Goal: Task Accomplishment & Management: Manage account settings

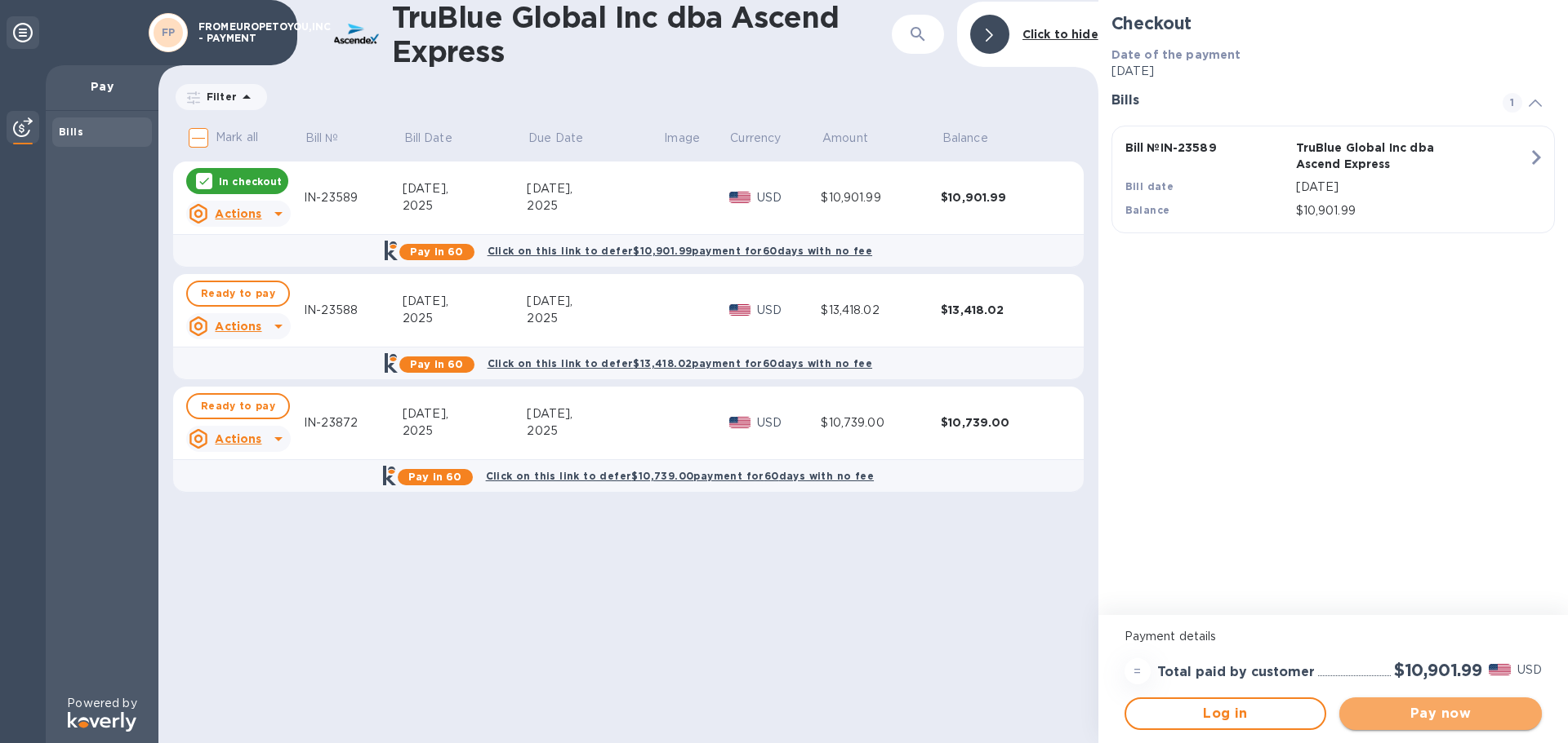
click at [1437, 705] on span "Pay now" at bounding box center [1439, 714] width 176 height 20
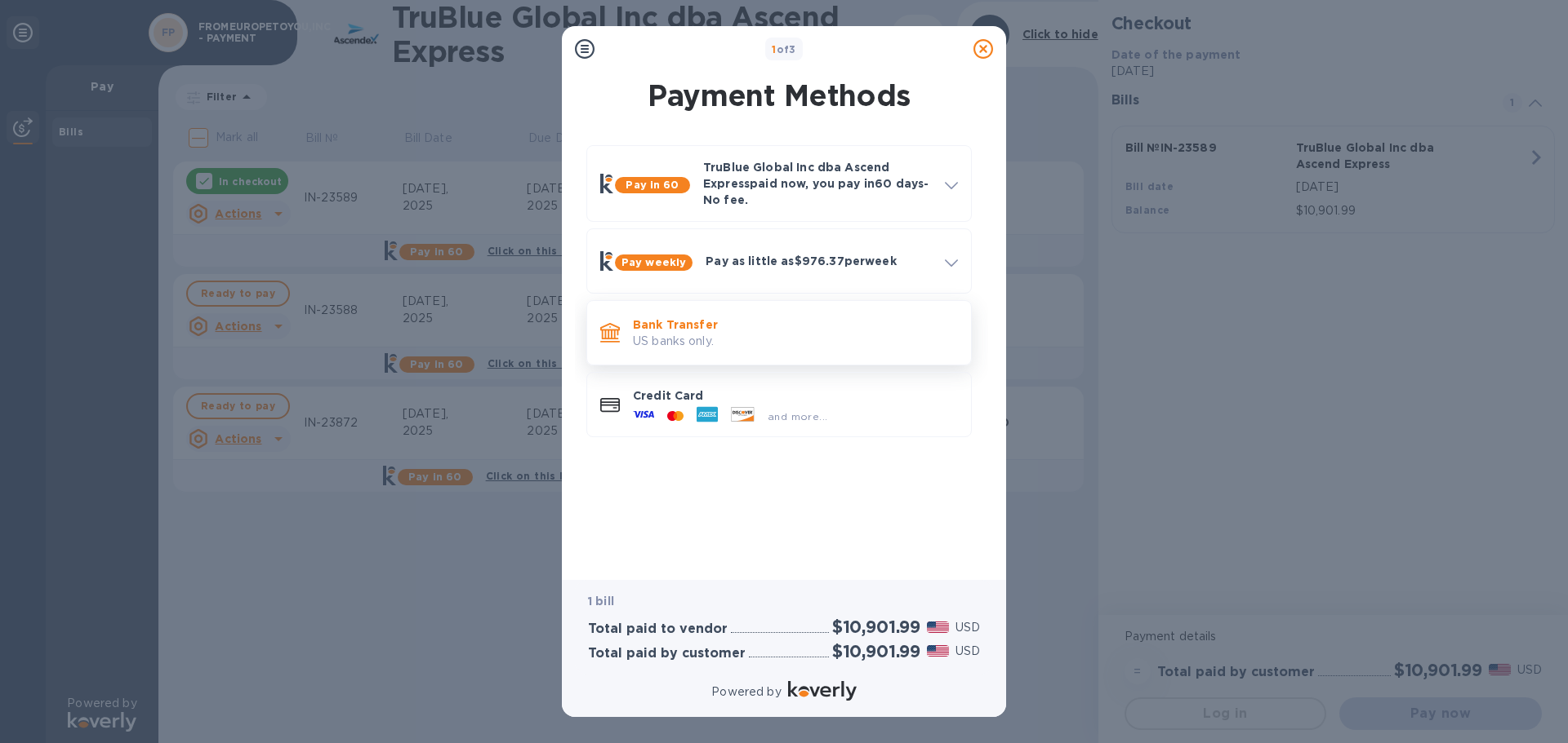
click at [783, 344] on p "US banks only." at bounding box center [795, 341] width 325 height 17
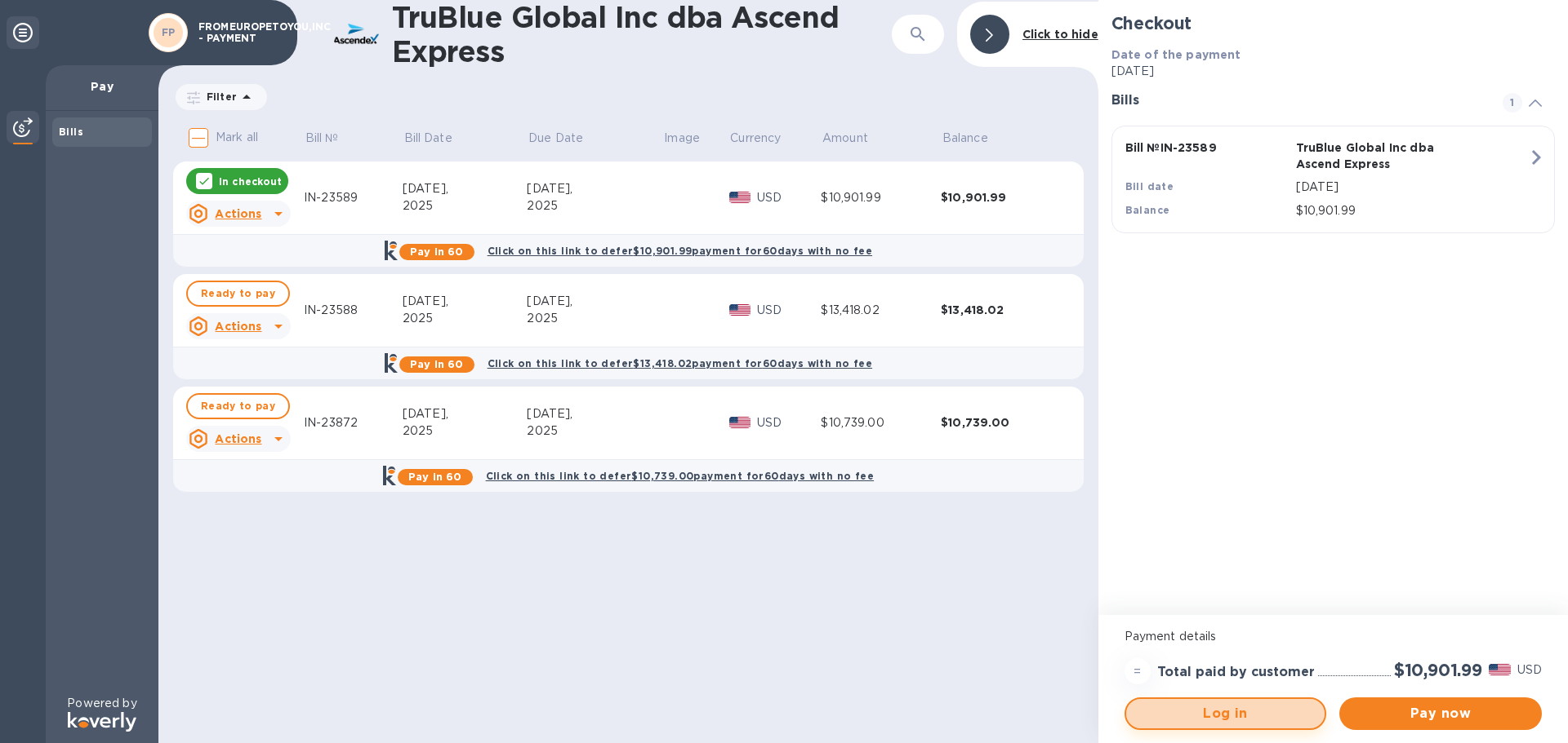
click at [1237, 727] on button "Log in" at bounding box center [1225, 714] width 202 height 33
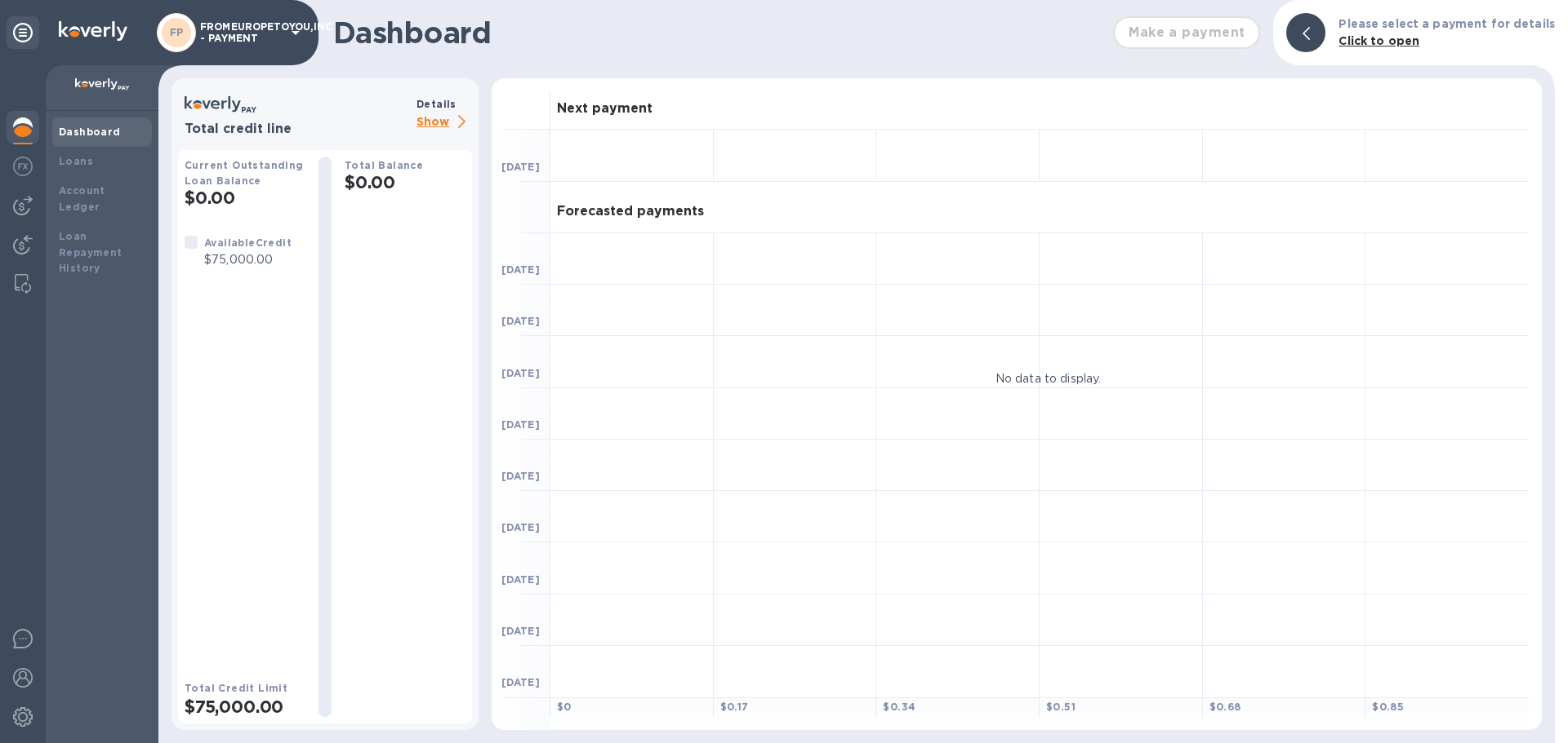
click at [87, 133] on b "Dashboard" at bounding box center [90, 132] width 62 height 12
click at [89, 198] on div "Account Ledger" at bounding box center [102, 199] width 87 height 33
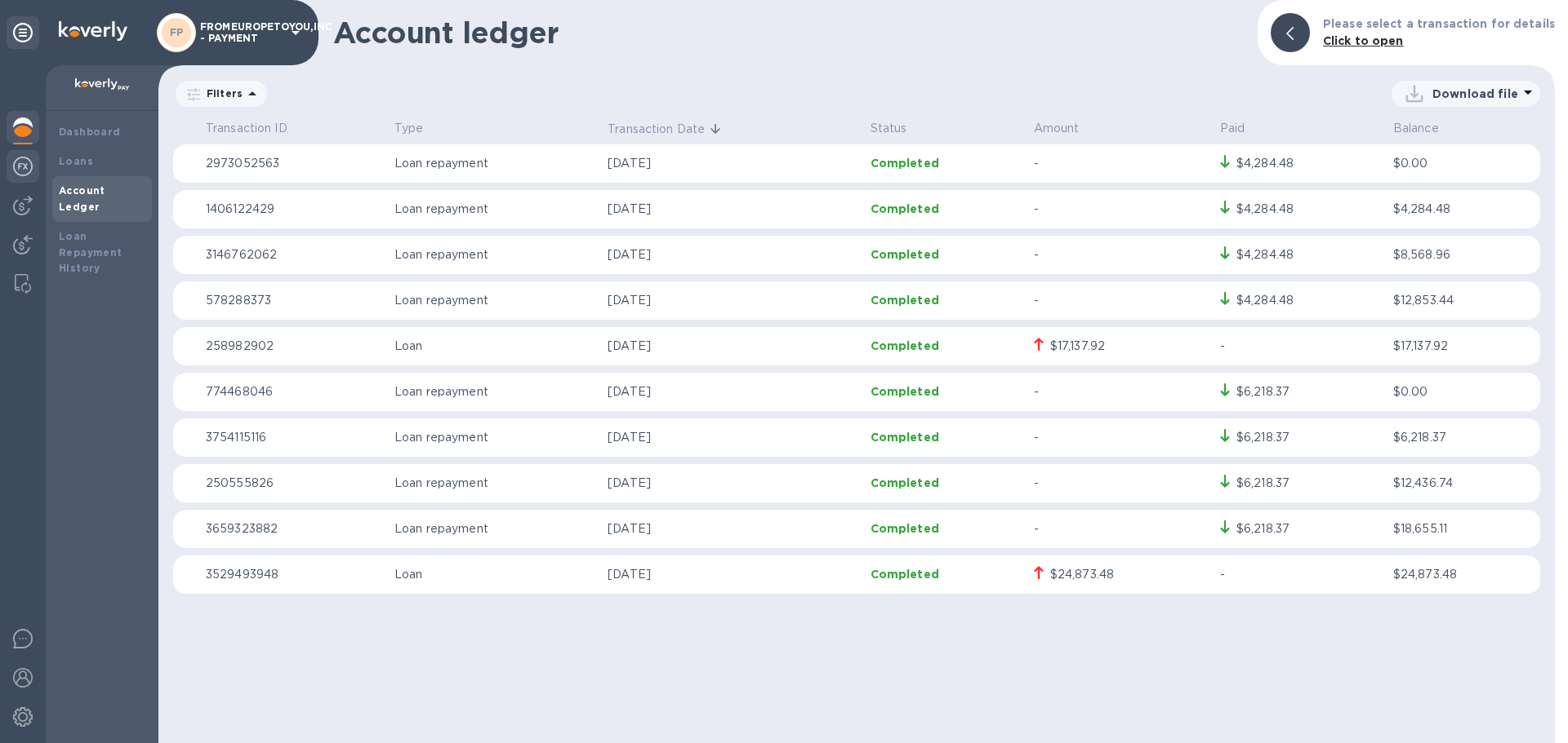
click at [25, 164] on img at bounding box center [23, 166] width 20 height 20
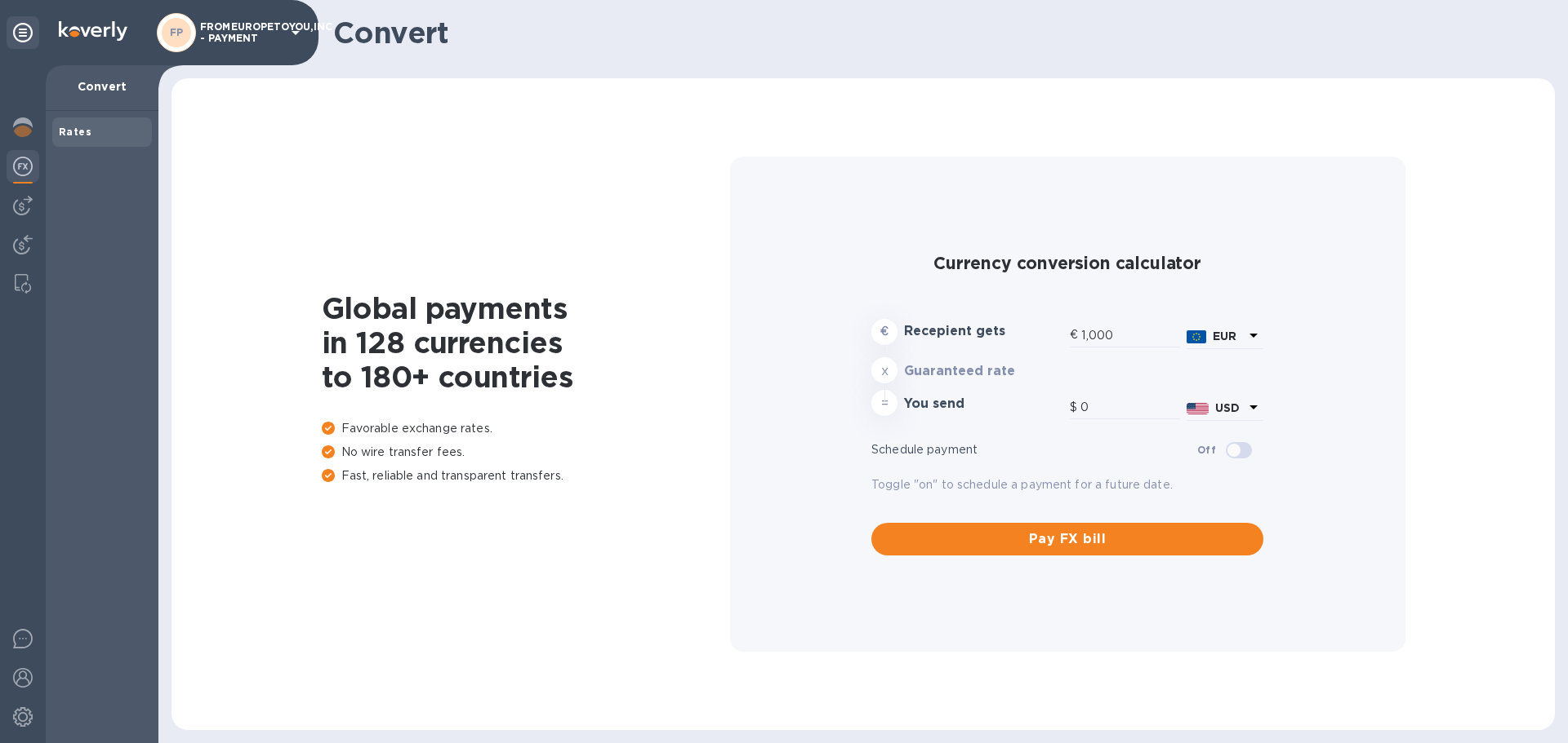
type input "1,179.89"
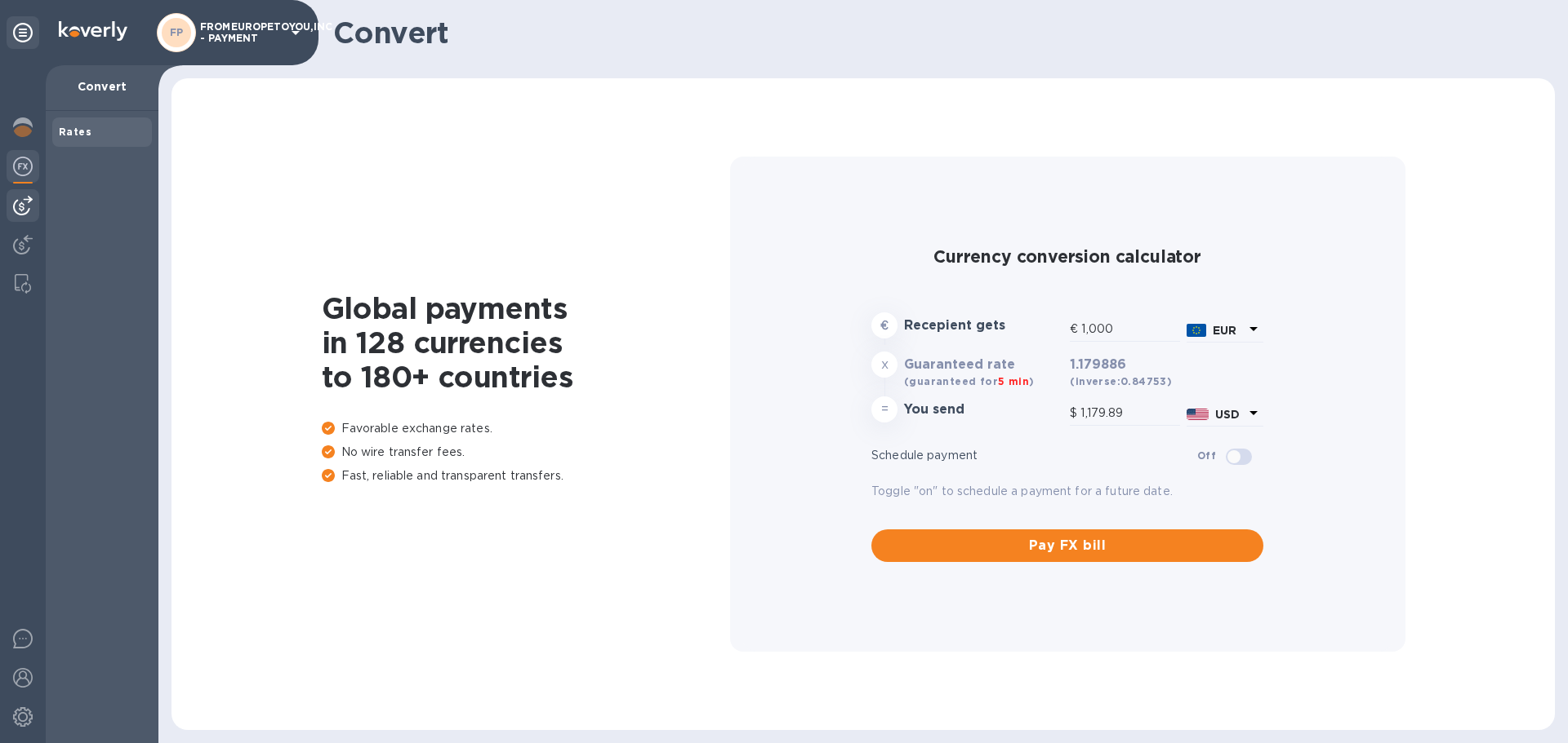
click at [30, 211] on img at bounding box center [23, 205] width 20 height 20
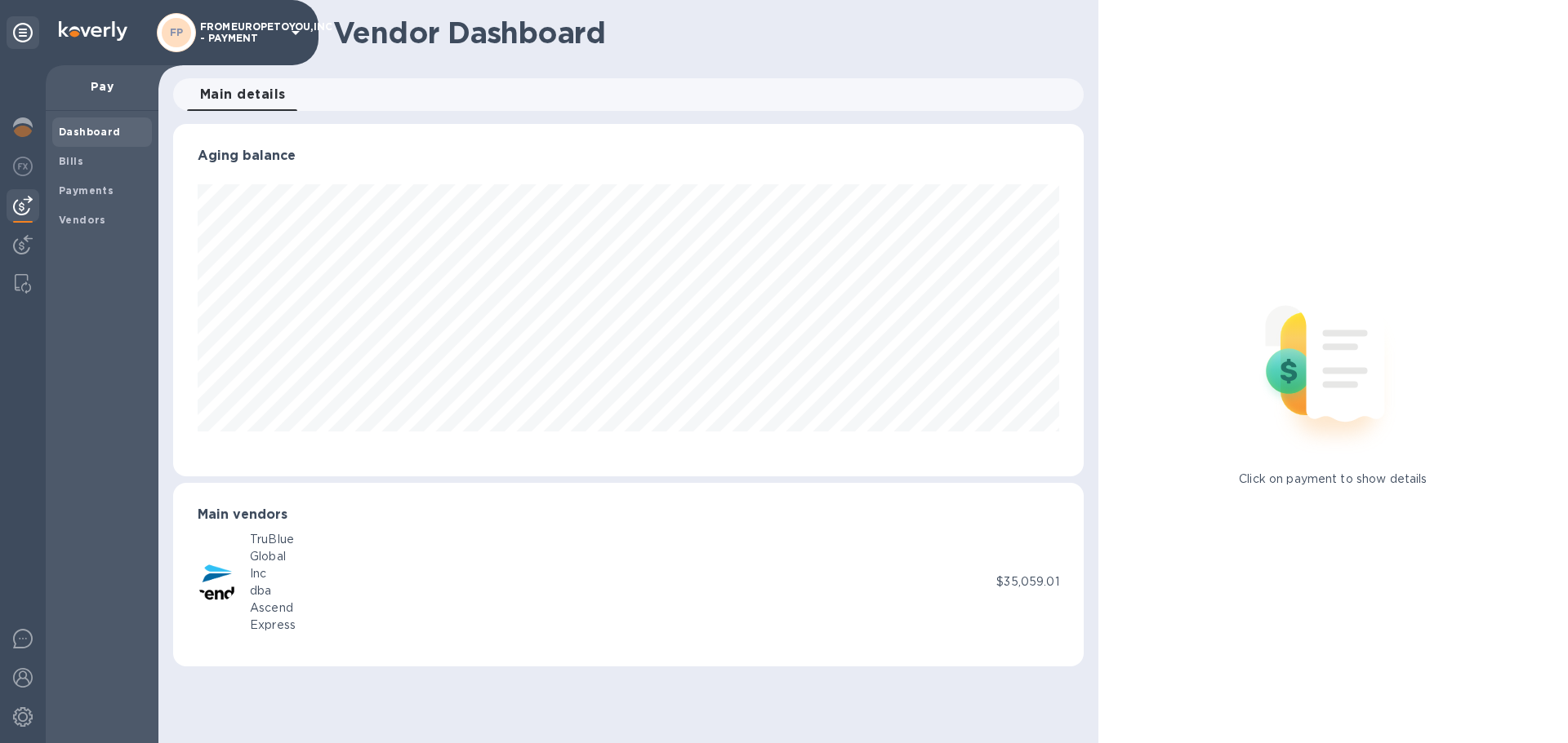
scroll to position [353, 910]
click at [28, 246] on img at bounding box center [23, 245] width 20 height 20
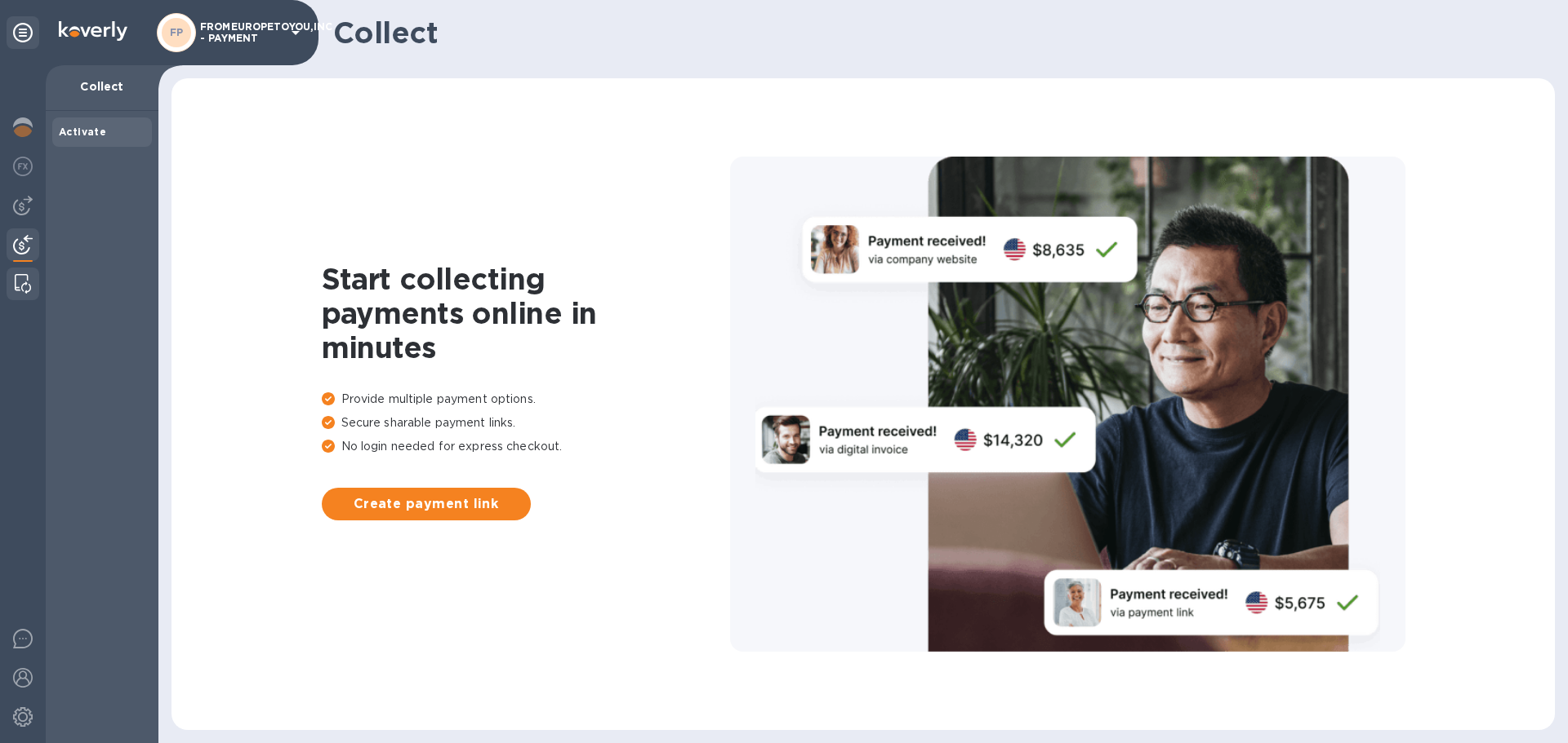
click at [34, 281] on div at bounding box center [23, 284] width 29 height 33
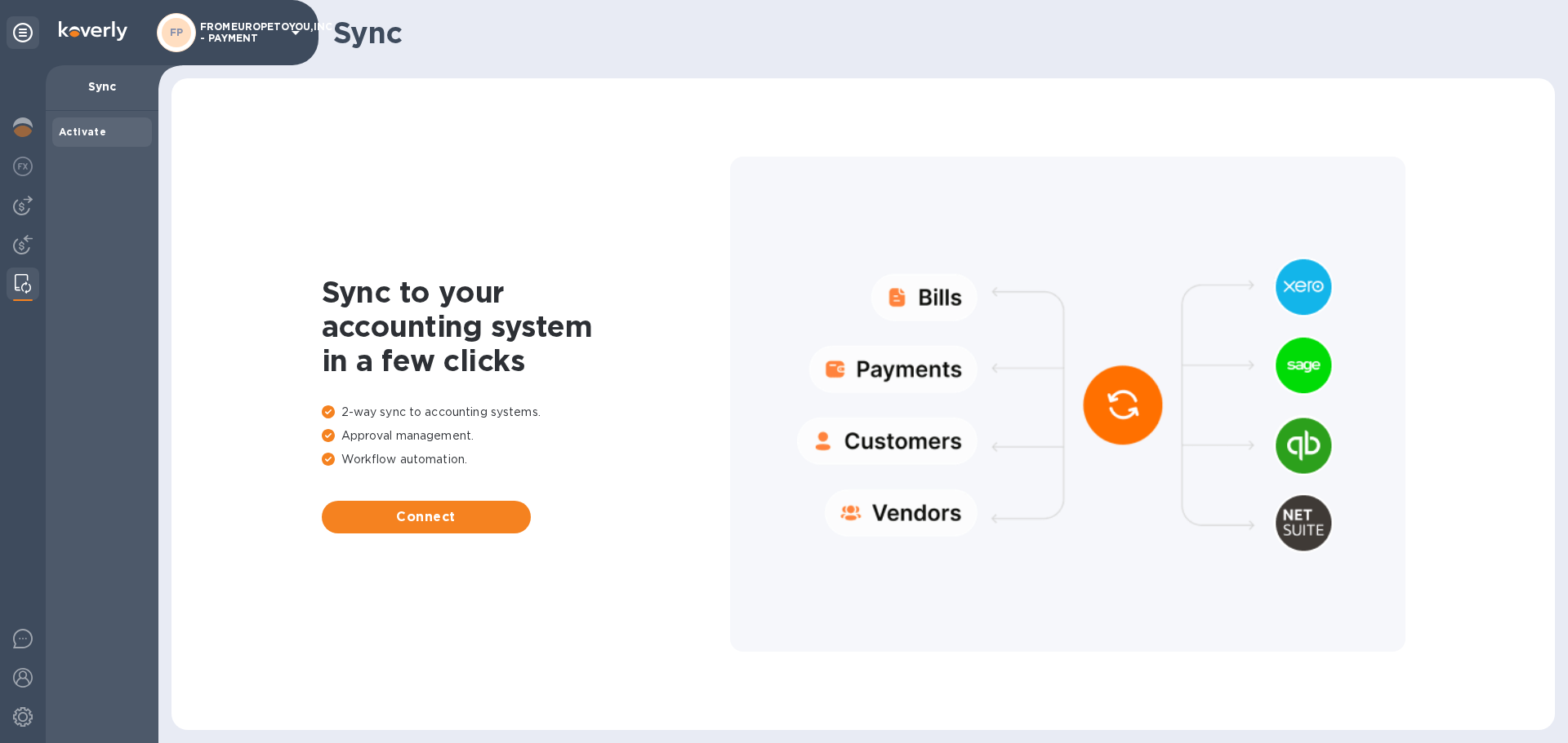
click at [232, 37] on p "FROMEUROPETOYOU,INC - PAYMENT" at bounding box center [241, 33] width 82 height 23
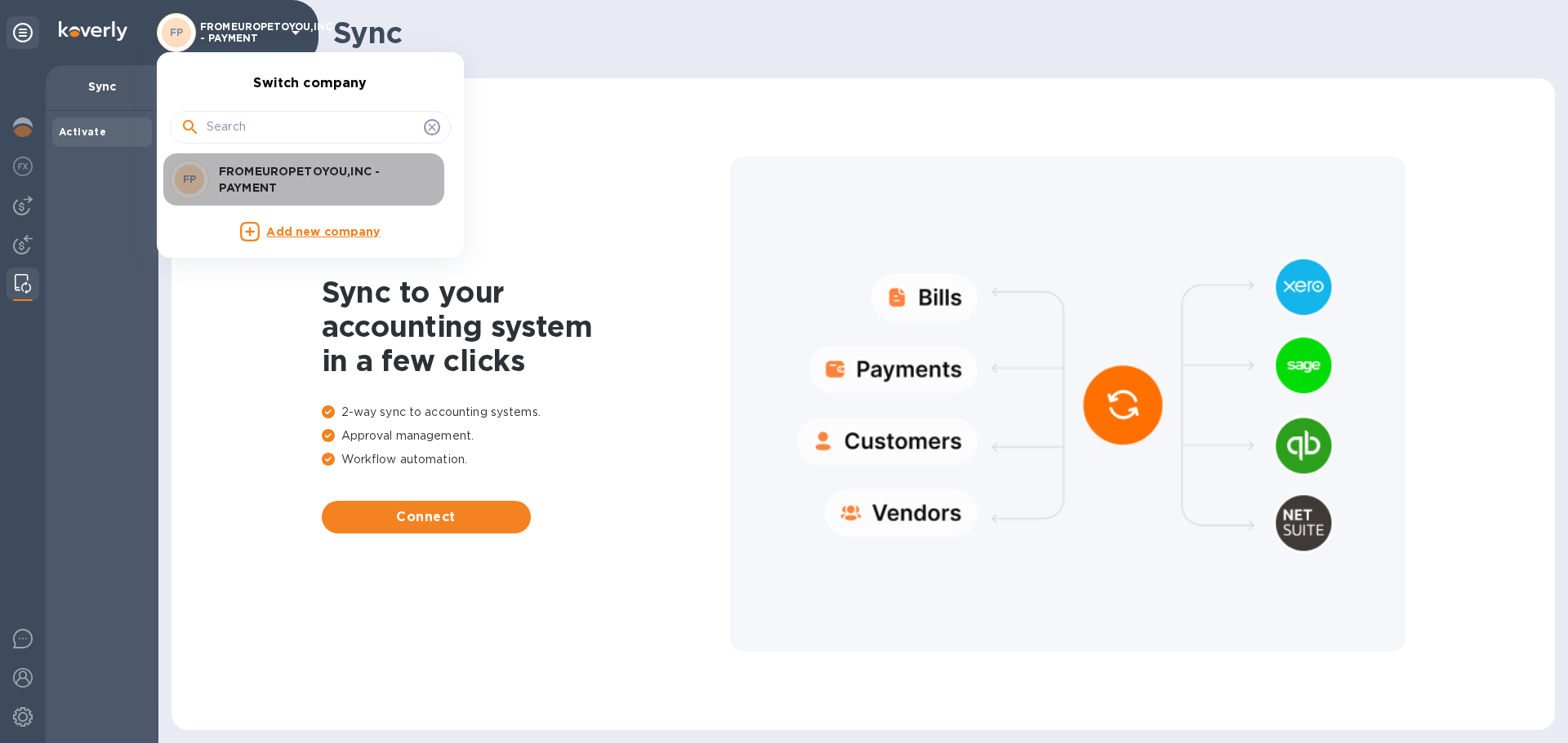
click at [271, 179] on p "FROMEUROPETOYOU,INC - PAYMENT" at bounding box center [321, 179] width 206 height 33
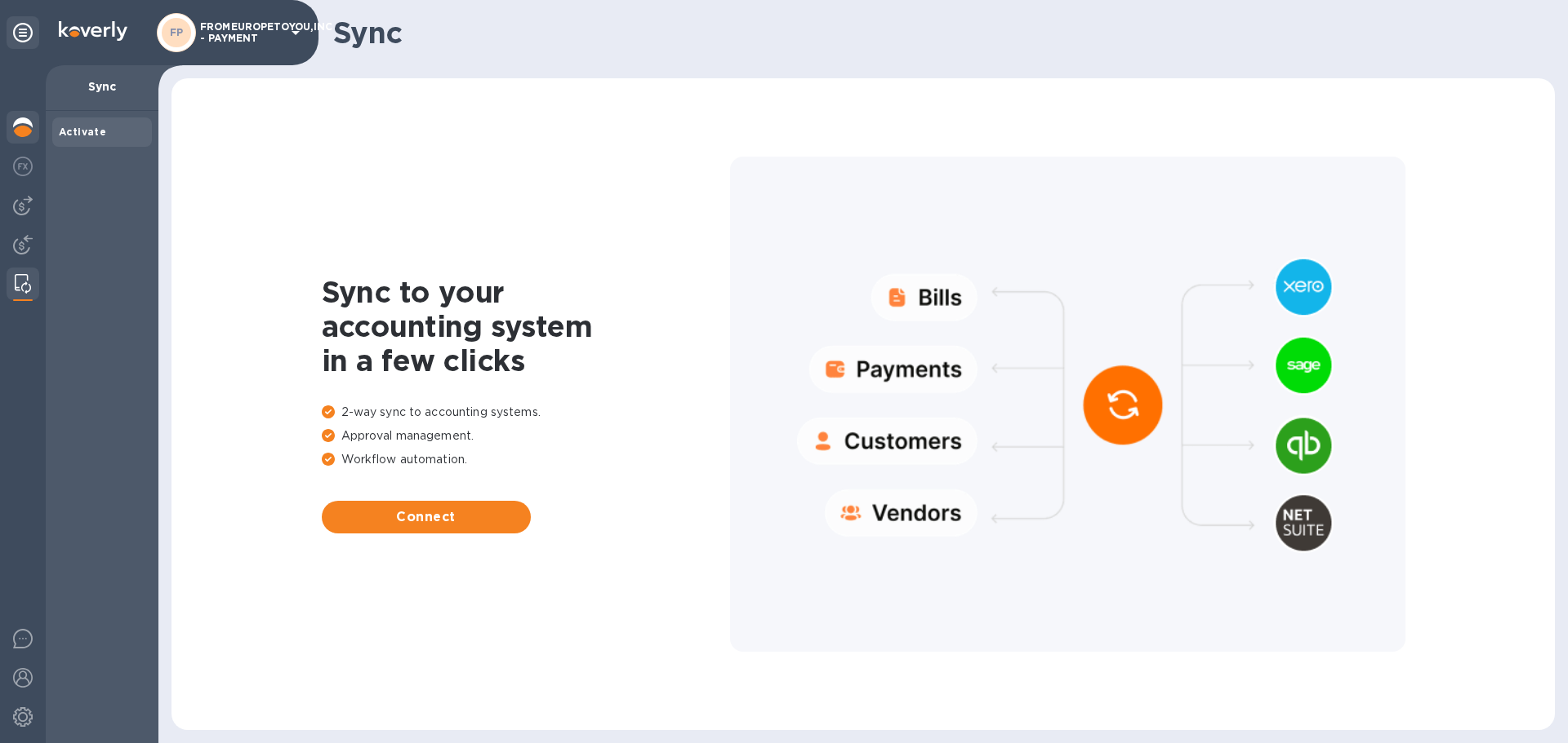
click at [29, 142] on div at bounding box center [23, 129] width 33 height 36
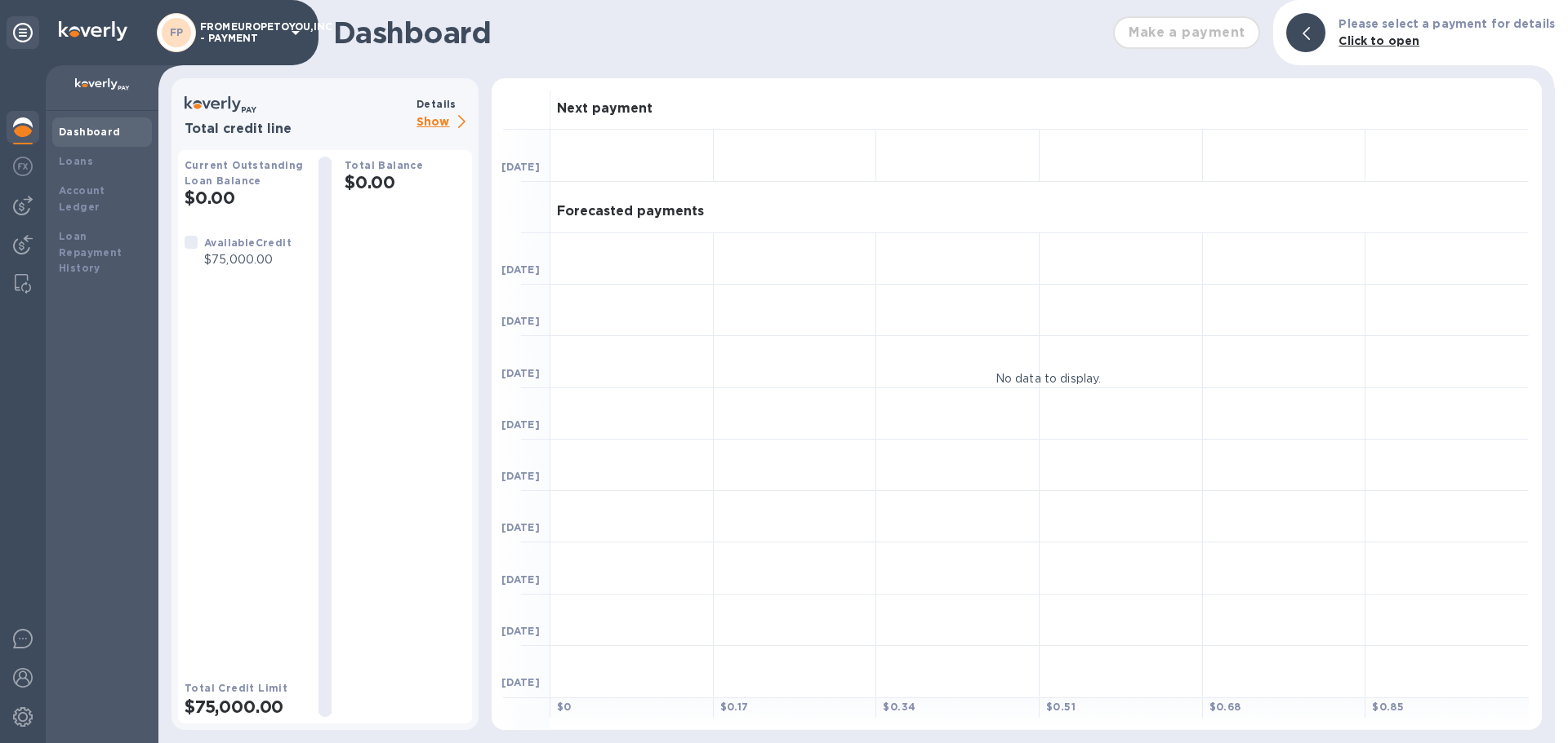
click at [430, 123] on p "Show" at bounding box center [445, 123] width 56 height 20
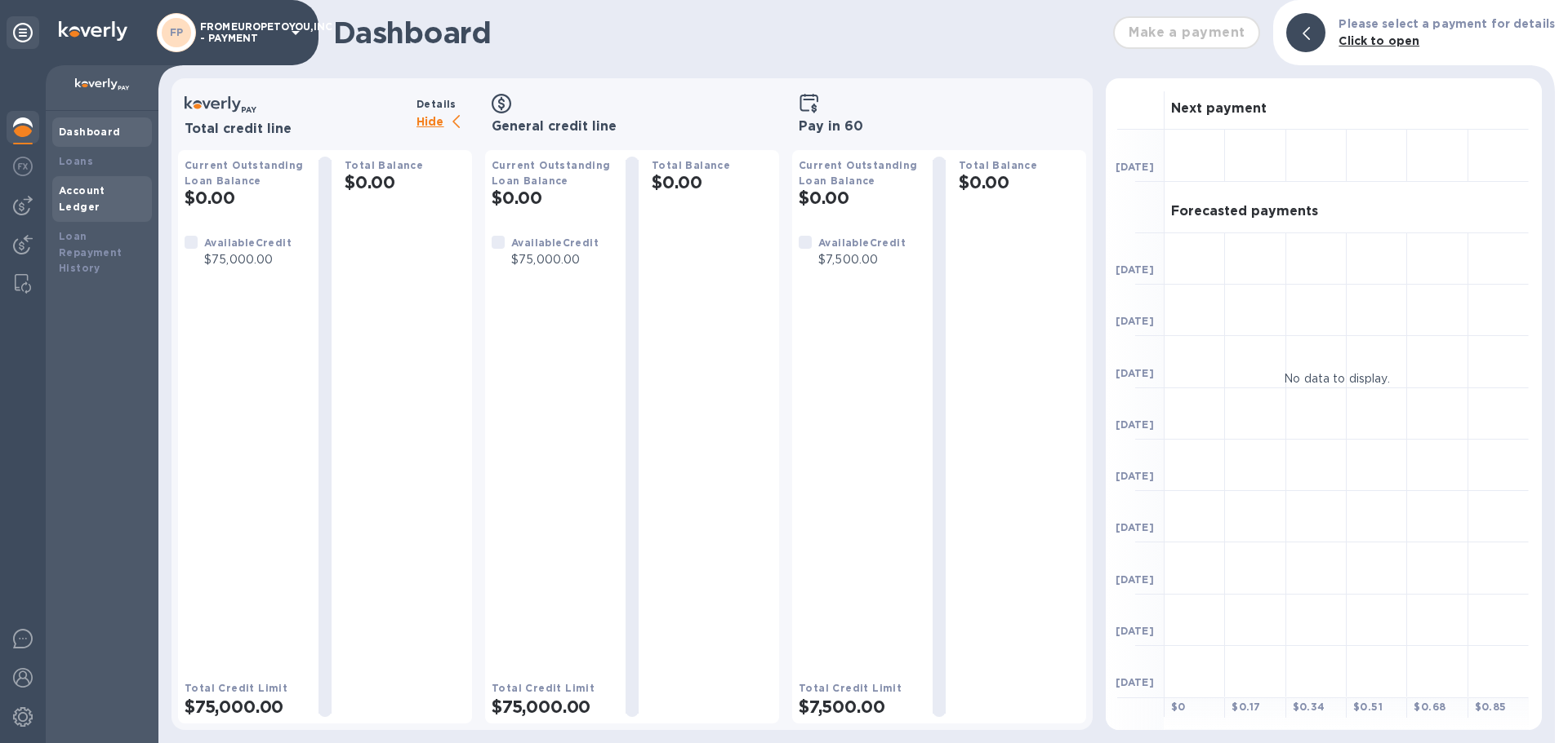
click at [80, 192] on b "Account Ledger" at bounding box center [82, 198] width 47 height 29
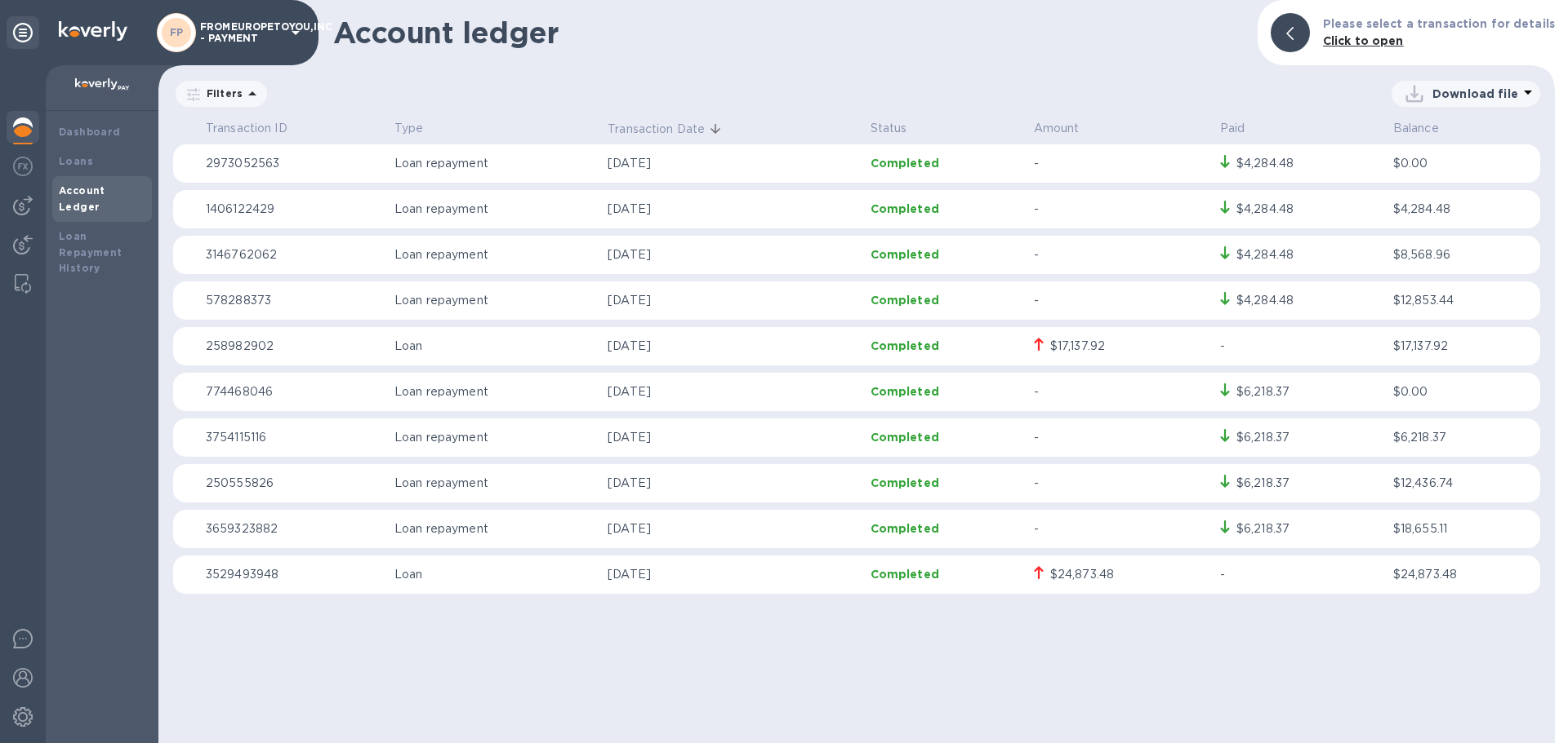
click at [1308, 28] on div at bounding box center [1290, 33] width 39 height 39
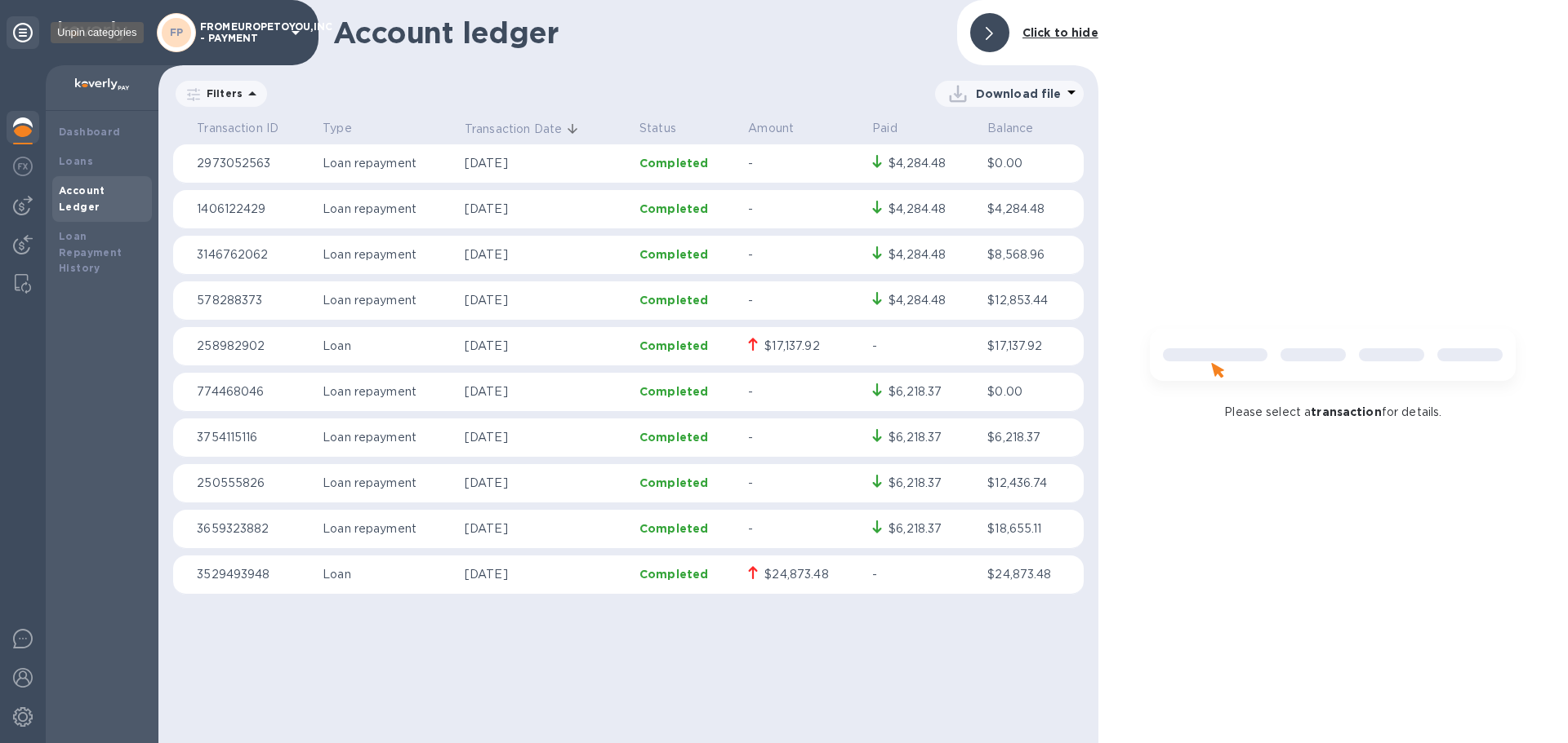
click at [25, 27] on icon at bounding box center [23, 33] width 20 height 20
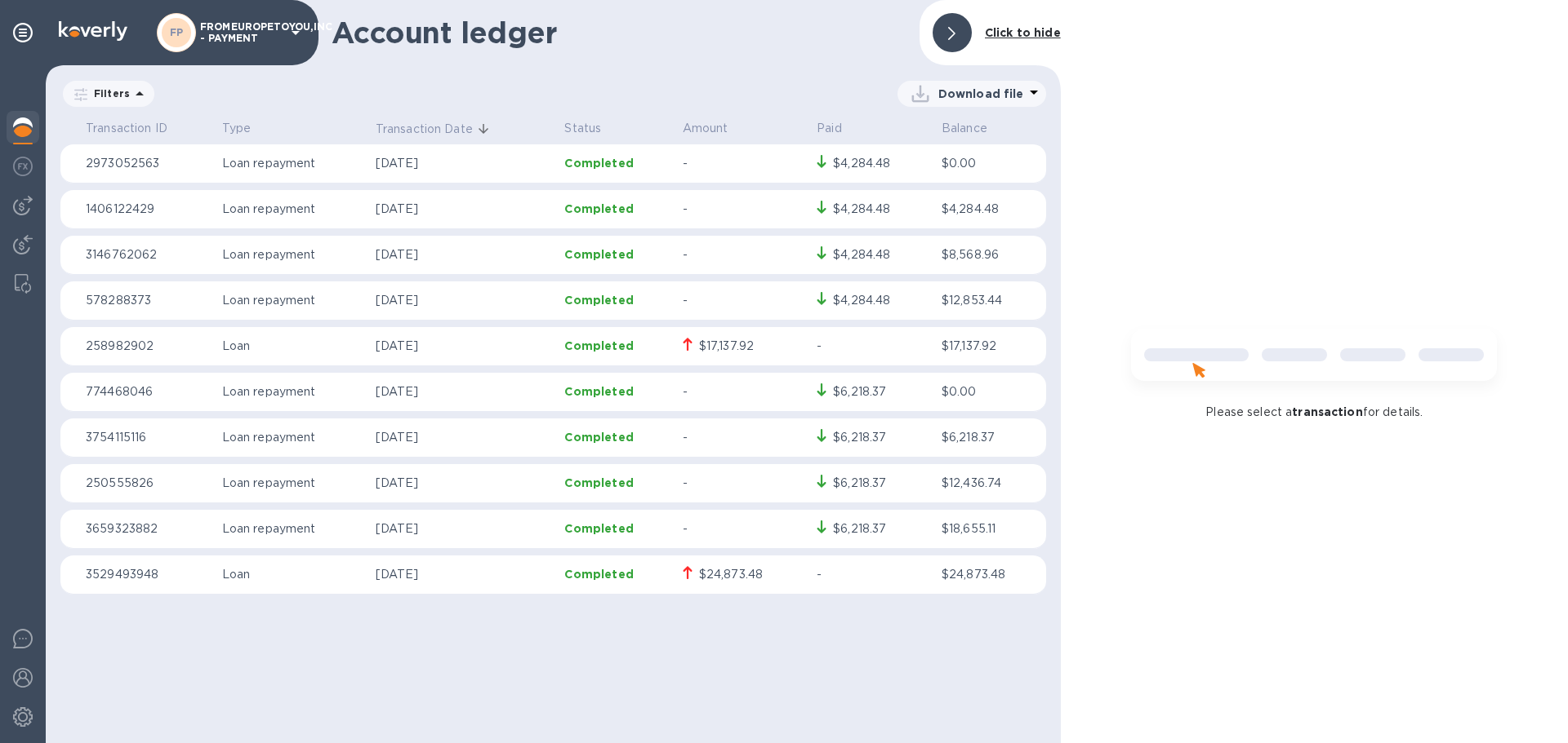
click at [1033, 41] on p "Click to hide" at bounding box center [1023, 33] width 76 height 17
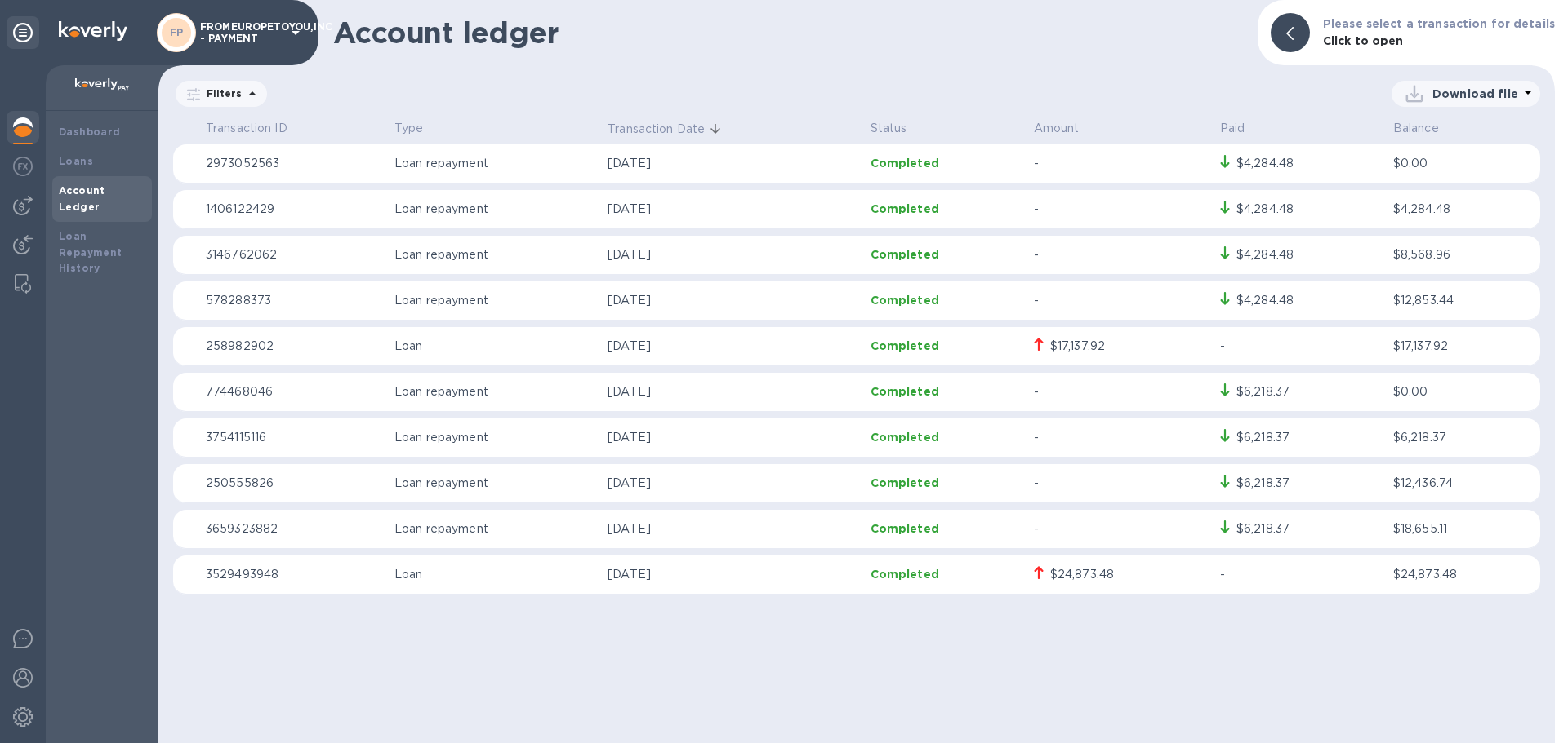
click at [192, 29] on div "FP" at bounding box center [176, 33] width 39 height 39
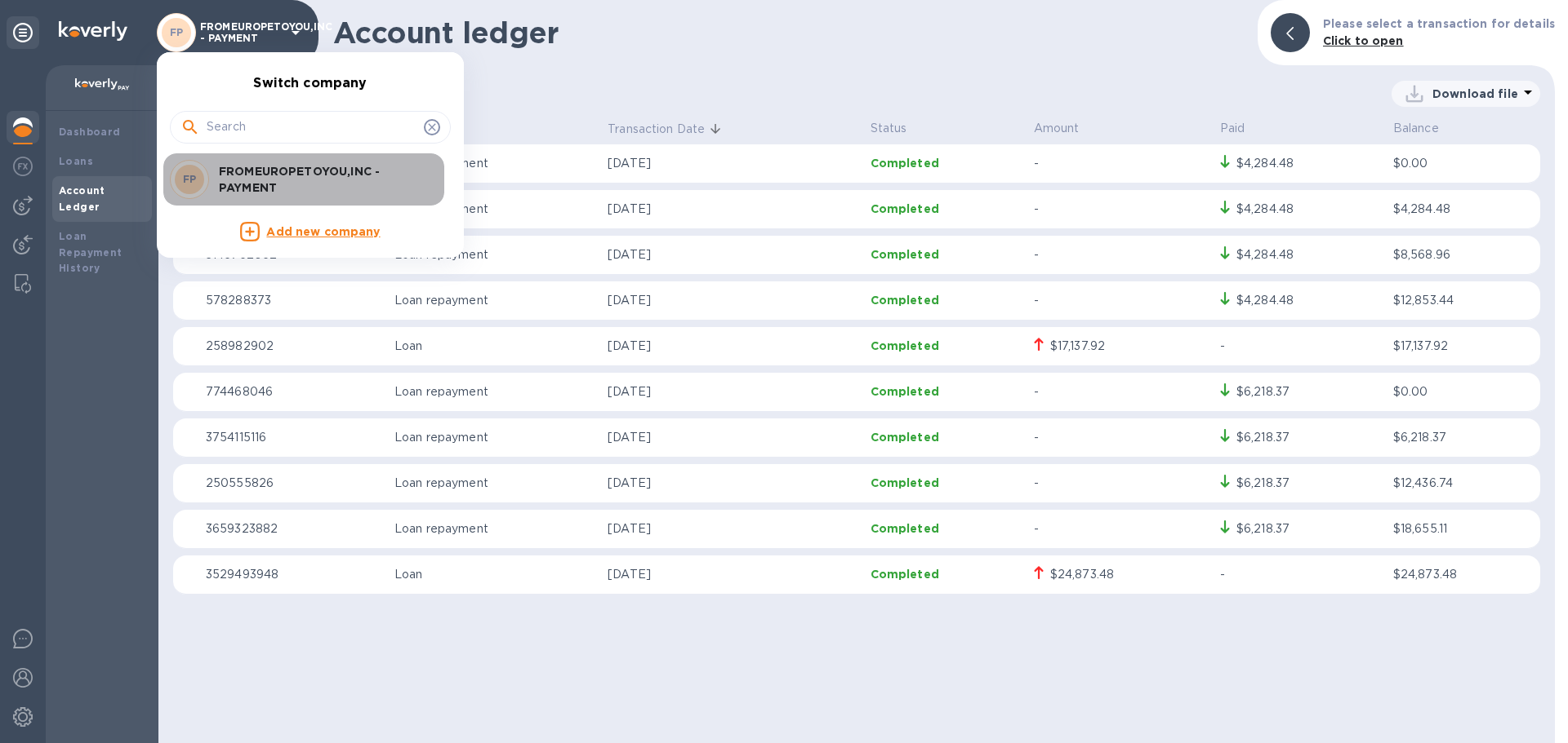
click at [260, 173] on p "FROMEUROPETOYOU,INC - PAYMENT" at bounding box center [321, 179] width 206 height 33
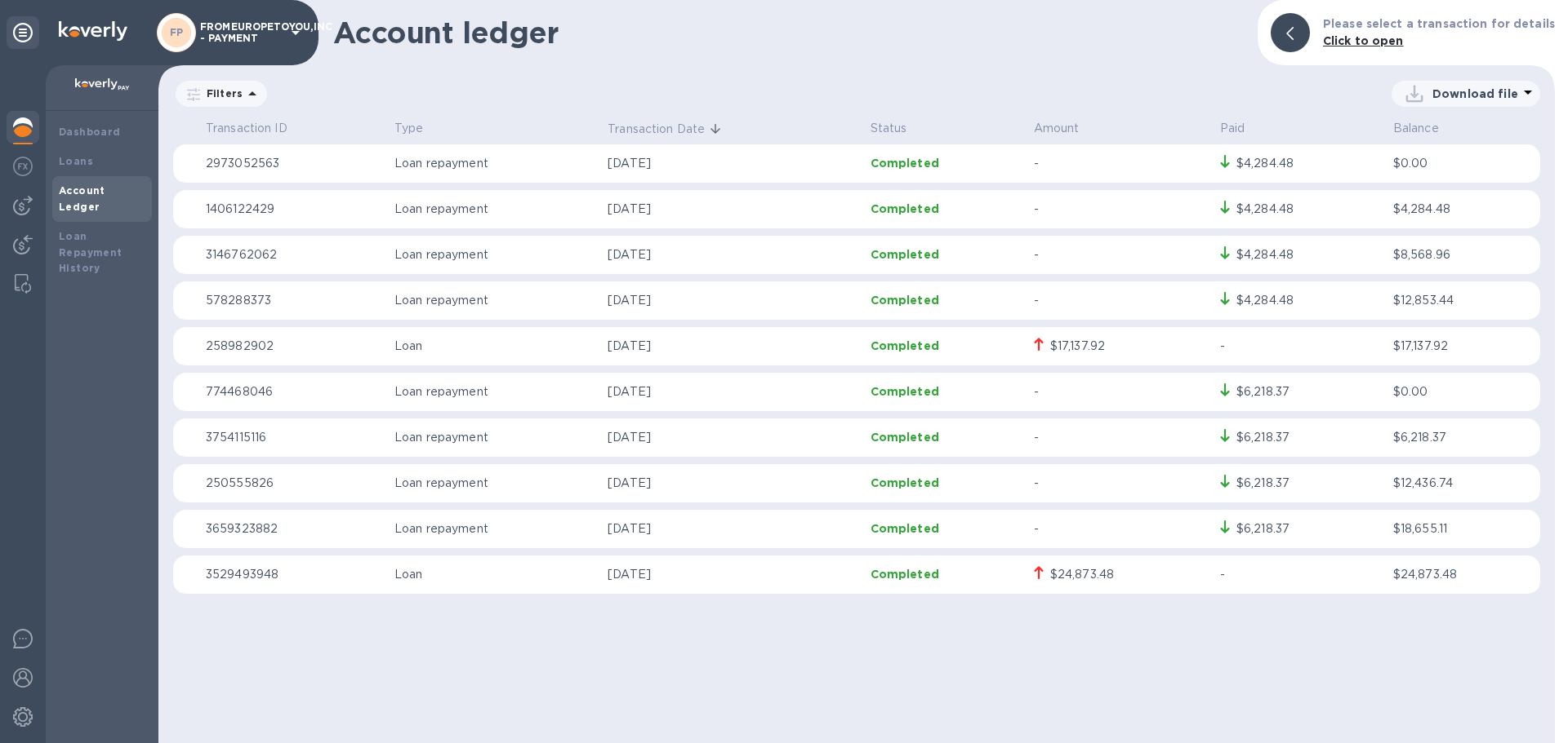
click at [260, 100] on div "Filters" at bounding box center [221, 94] width 92 height 26
click at [248, 90] on icon at bounding box center [252, 94] width 20 height 20
